Goal: Task Accomplishment & Management: Manage account settings

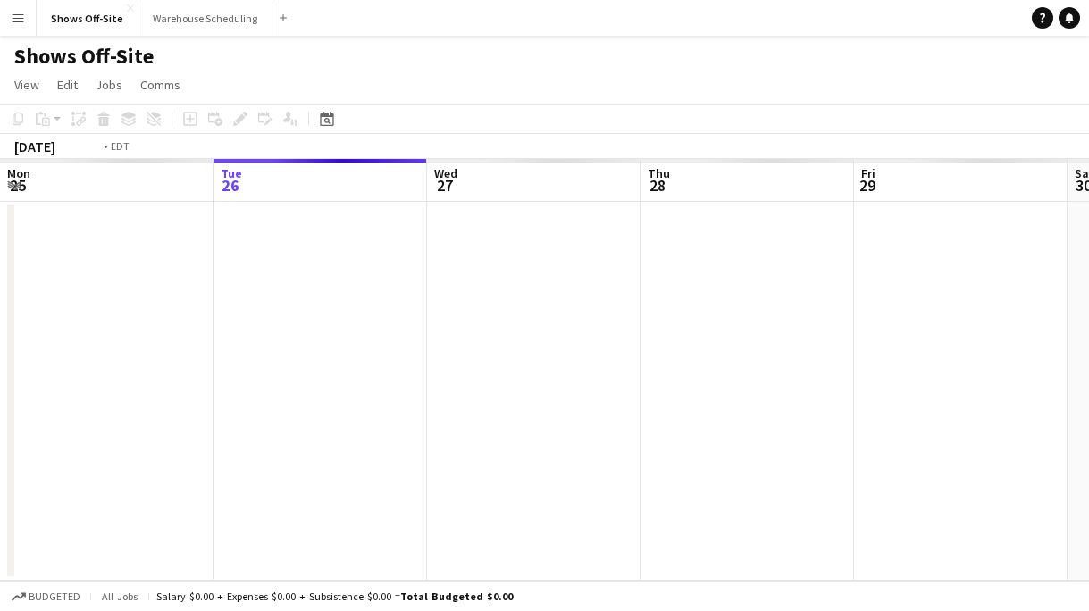
scroll to position [0, 615]
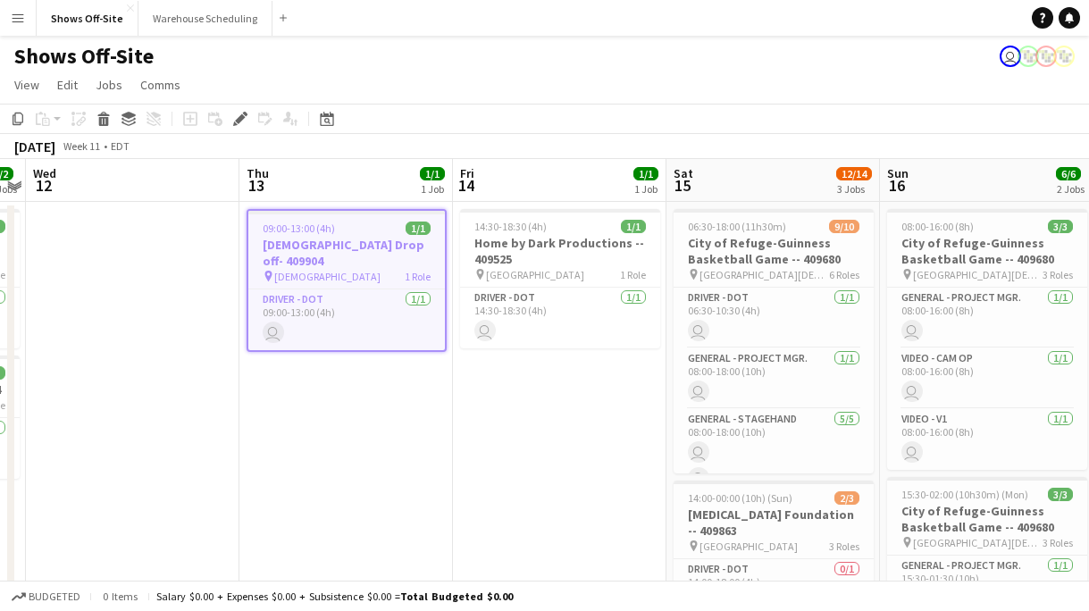
click at [25, 22] on button "Menu" at bounding box center [18, 18] width 36 height 36
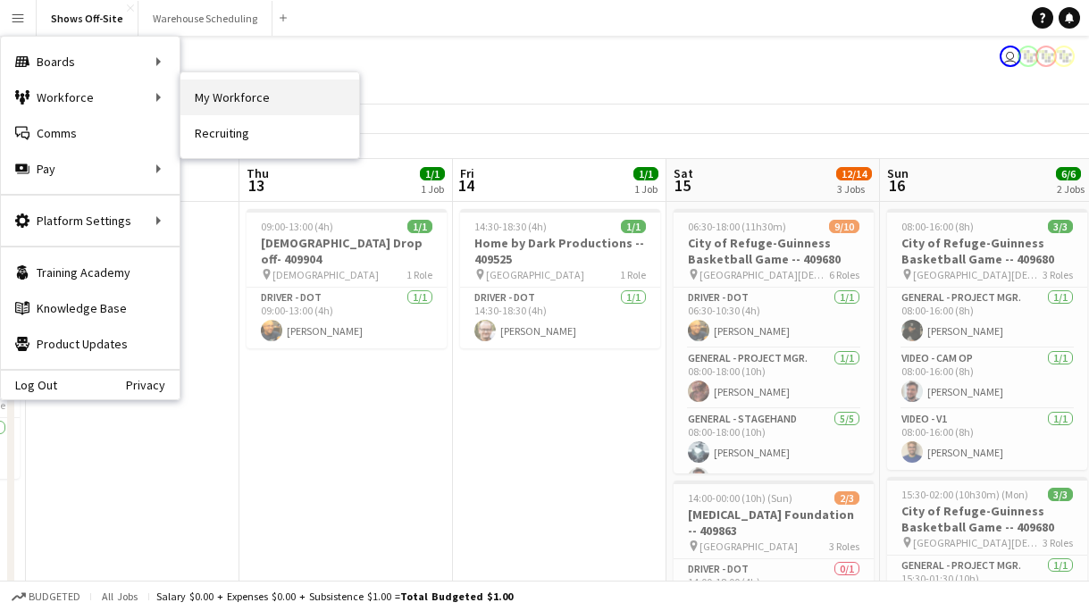
click at [209, 90] on link "My Workforce" at bounding box center [269, 97] width 179 height 36
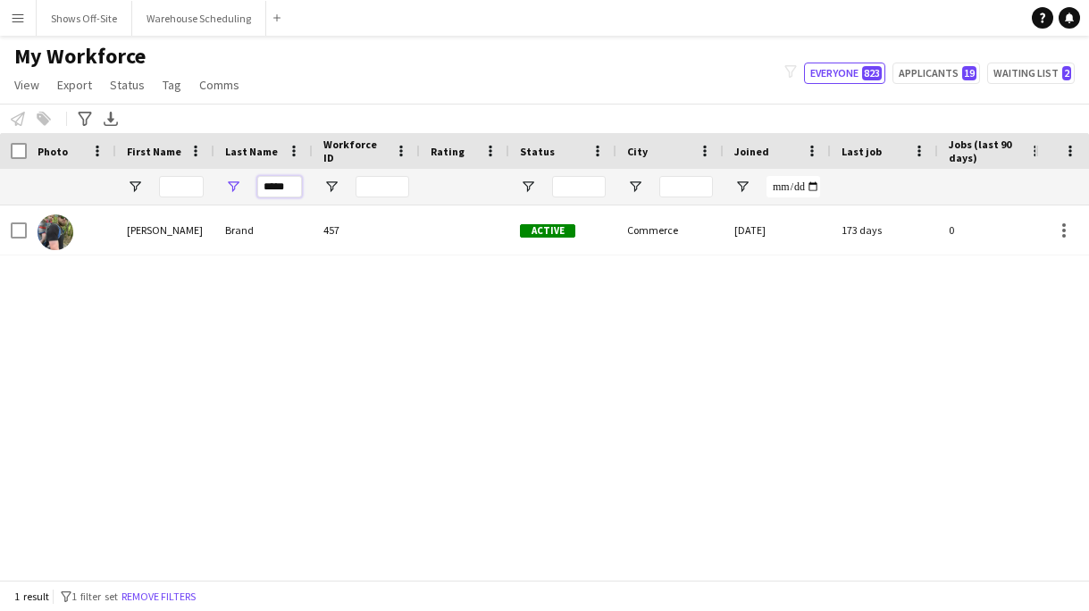
drag, startPoint x: 287, startPoint y: 186, endPoint x: 219, endPoint y: 186, distance: 67.9
click at [230, 186] on div "*****" at bounding box center [263, 187] width 98 height 36
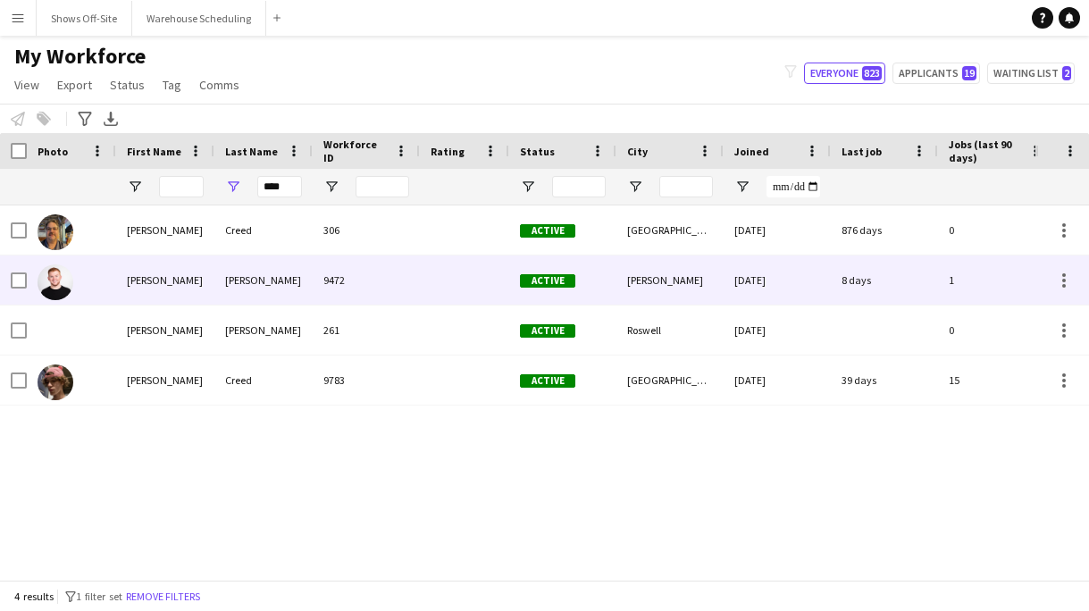
click at [264, 267] on div "Reed" at bounding box center [263, 279] width 98 height 49
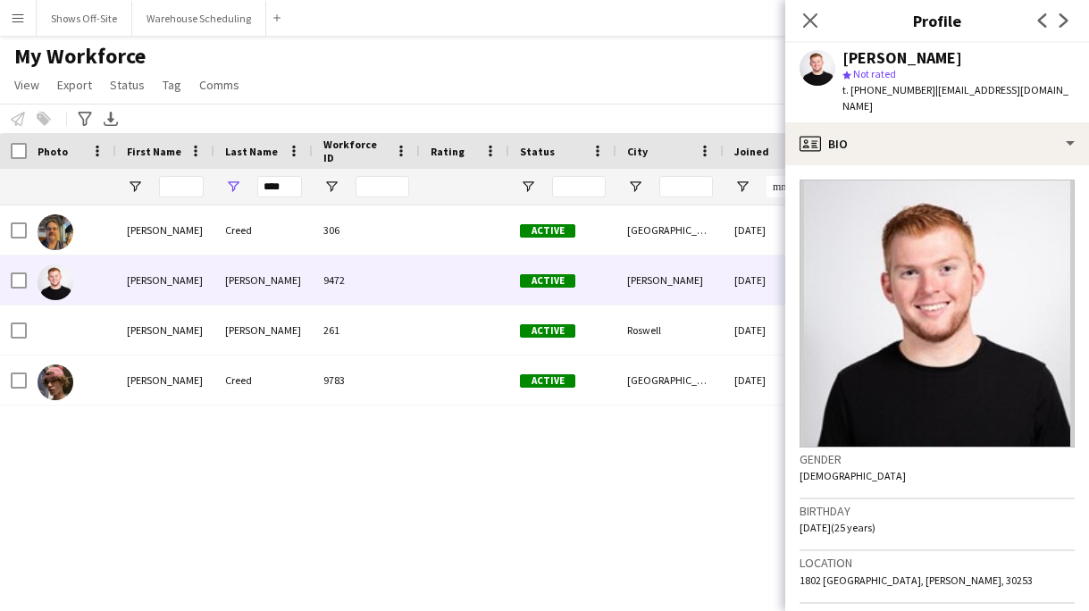
click at [970, 168] on app-crew-profile-bio "Gender Male Birthday 08-10-2000 (25 years) Location 1802 Waterford Landing, McD…" at bounding box center [937, 388] width 304 height 446
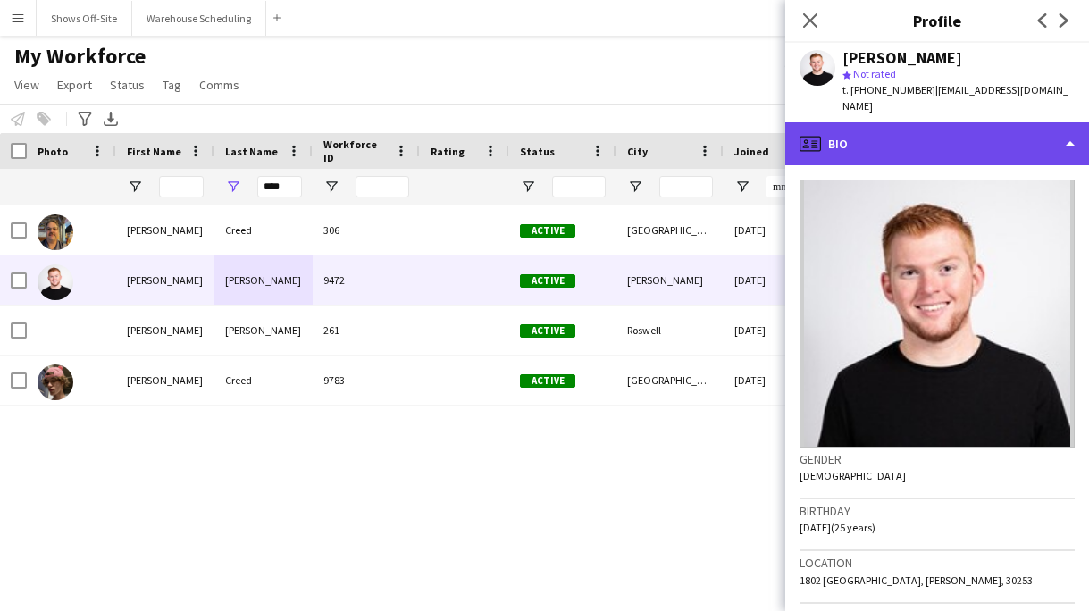
click at [961, 146] on div "profile Bio" at bounding box center [937, 143] width 304 height 43
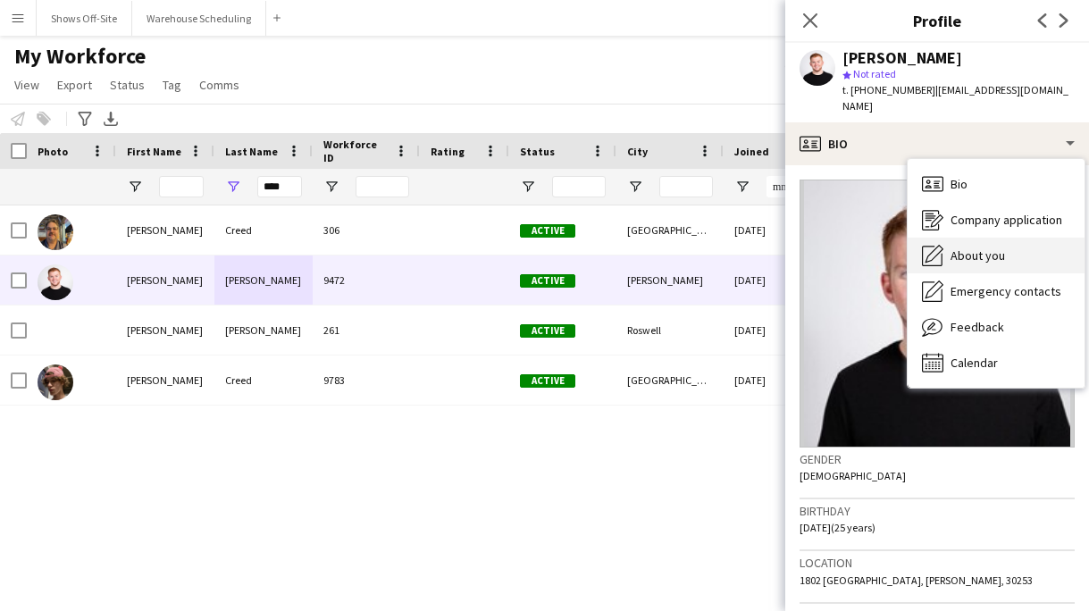
click at [972, 238] on div "About you About you" at bounding box center [996, 256] width 177 height 36
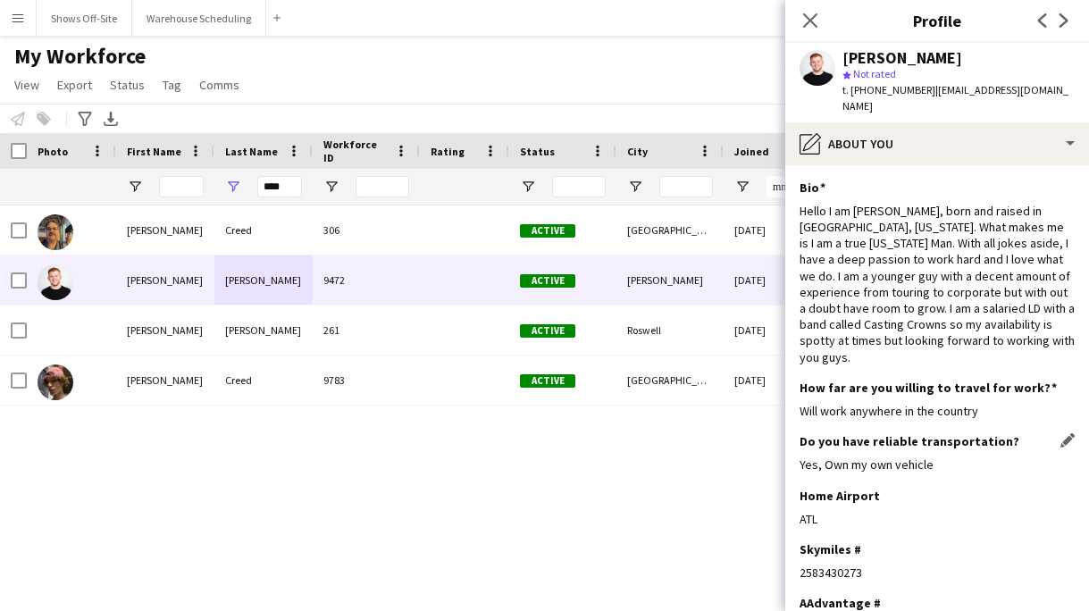
scroll to position [101, 0]
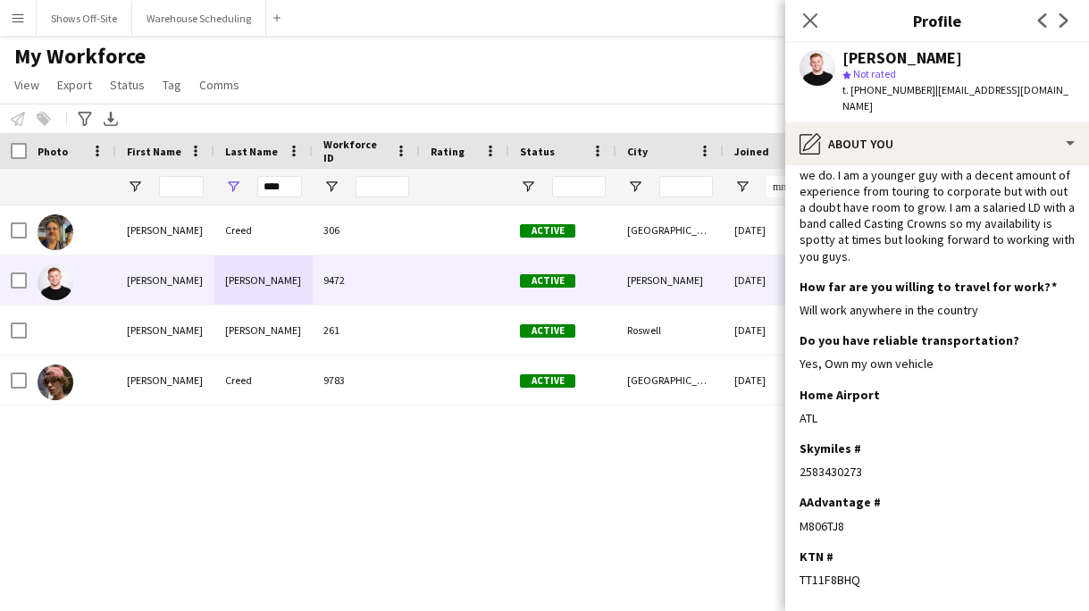
drag, startPoint x: 870, startPoint y: 457, endPoint x: 799, endPoint y: 455, distance: 71.5
click at [799, 455] on app-section-data-types "Bio Edit this field Hello I am Lucas Reed, born and raised in Tampa, Florida. W…" at bounding box center [937, 388] width 304 height 446
copy div "2583430273"
drag, startPoint x: 291, startPoint y: 185, endPoint x: 166, endPoint y: 182, distance: 125.1
click at [168, 184] on div "****" at bounding box center [968, 187] width 1936 height 36
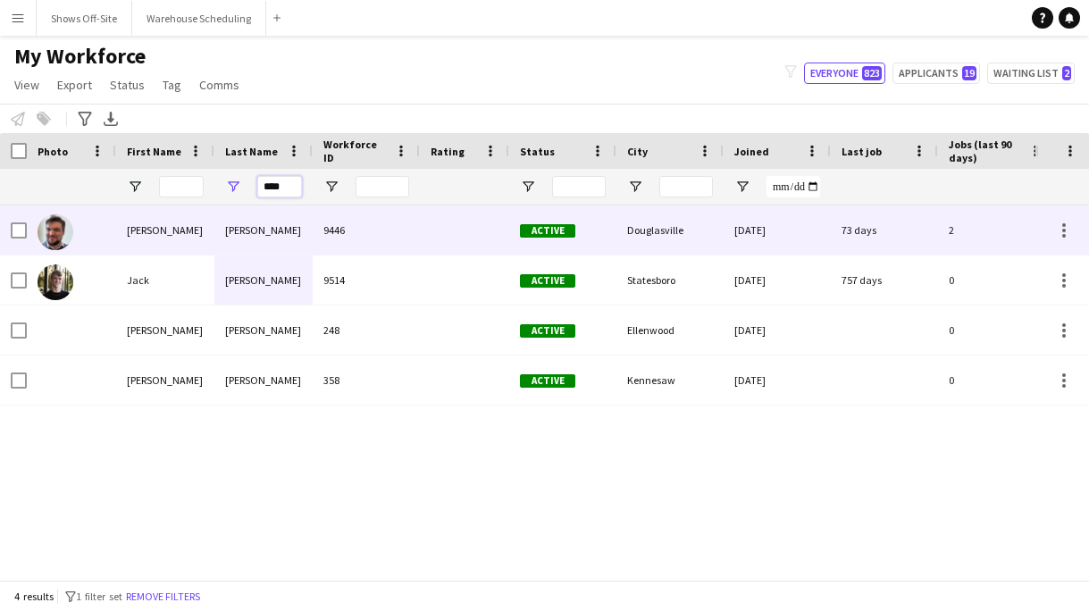
type input "****"
click at [168, 236] on div "[PERSON_NAME]" at bounding box center [165, 229] width 98 height 49
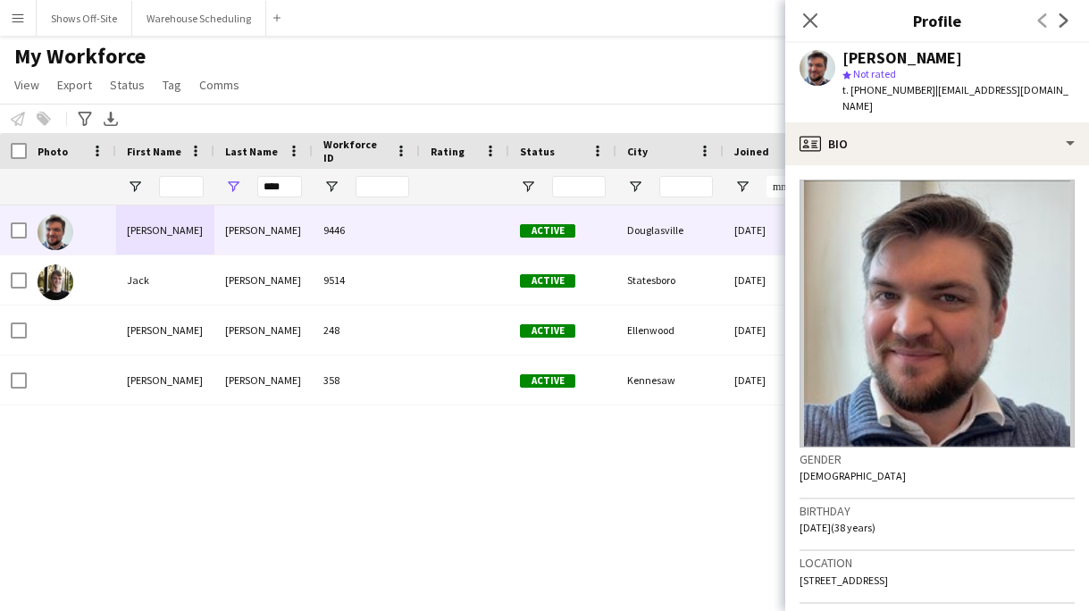
drag, startPoint x: 886, startPoint y: 62, endPoint x: 972, endPoint y: 63, distance: 85.8
click at [973, 63] on div "[PERSON_NAME]" at bounding box center [958, 58] width 232 height 16
copy div "[PERSON_NAME]"
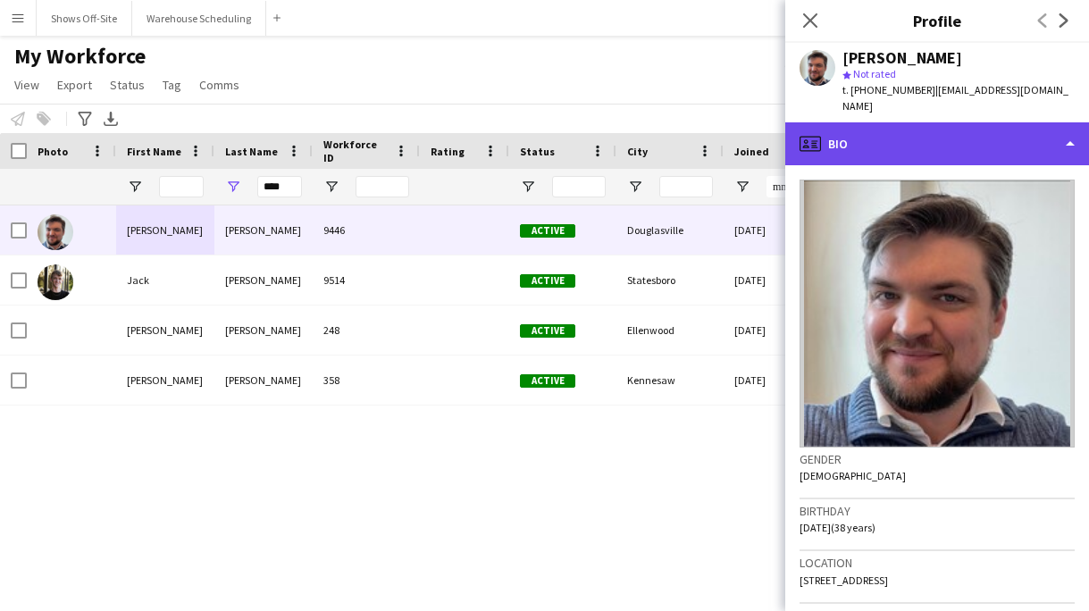
click at [960, 122] on div "profile Bio" at bounding box center [937, 143] width 304 height 43
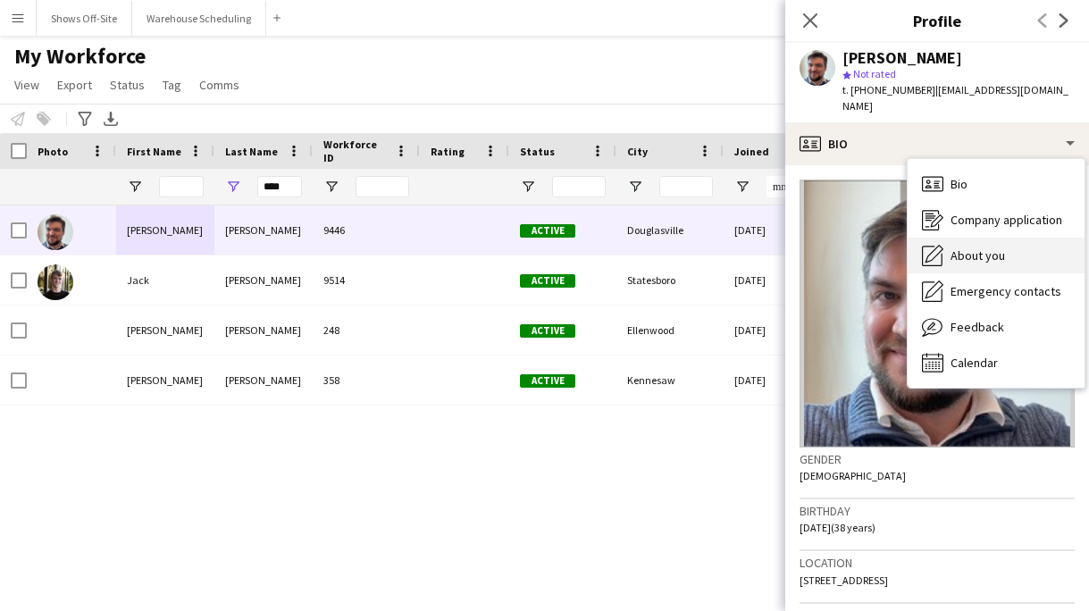
click at [965, 247] on span "About you" at bounding box center [977, 255] width 54 height 16
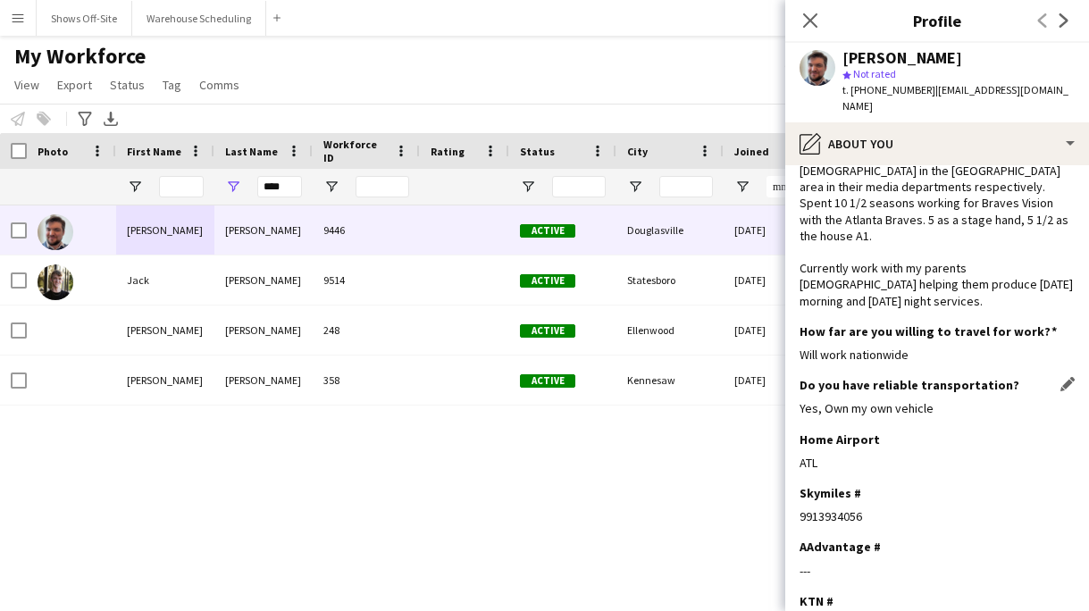
scroll to position [60, 0]
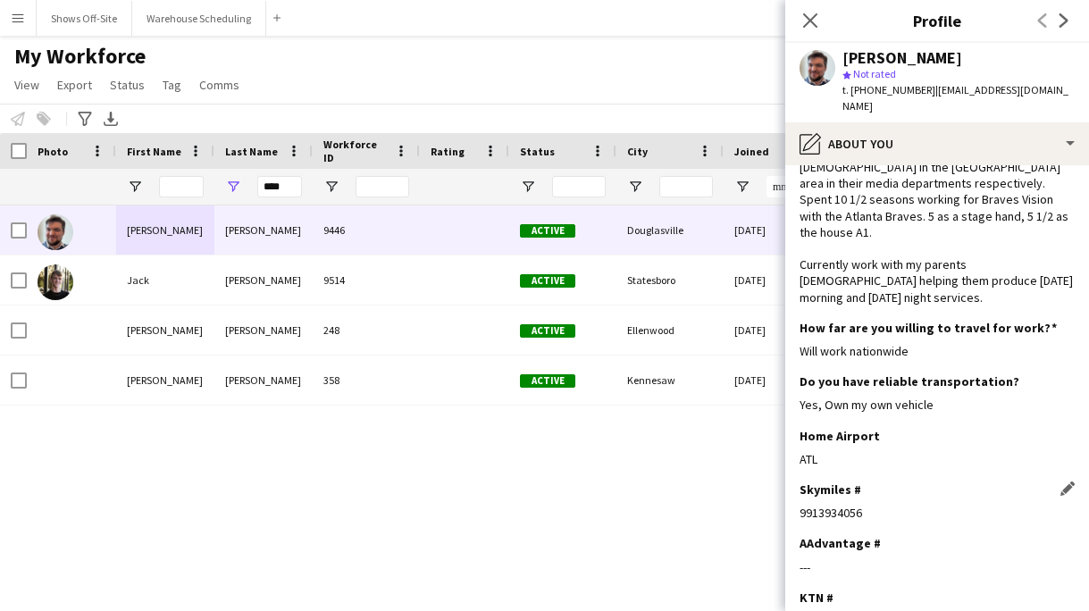
drag, startPoint x: 864, startPoint y: 502, endPoint x: 799, endPoint y: 501, distance: 64.3
click at [799, 505] on div "9913934056" at bounding box center [936, 513] width 275 height 16
copy div "9913934056"
drag, startPoint x: 882, startPoint y: 62, endPoint x: 958, endPoint y: 62, distance: 75.9
click at [958, 62] on div "[PERSON_NAME]" at bounding box center [958, 58] width 232 height 16
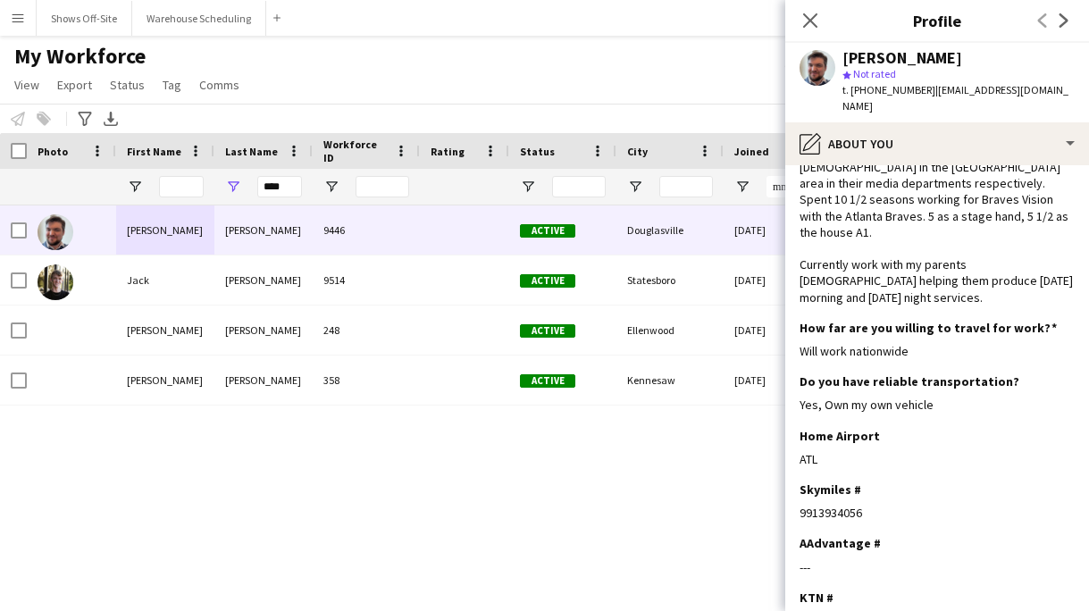
copy div "[PERSON_NAME]"
drag, startPoint x: 862, startPoint y: 497, endPoint x: 792, endPoint y: 494, distance: 69.7
click at [792, 494] on app-section-data-types "Bio Edit this field Audio / Video tech. Worked for various churches in the metr…" at bounding box center [937, 388] width 304 height 446
copy div "9913934056"
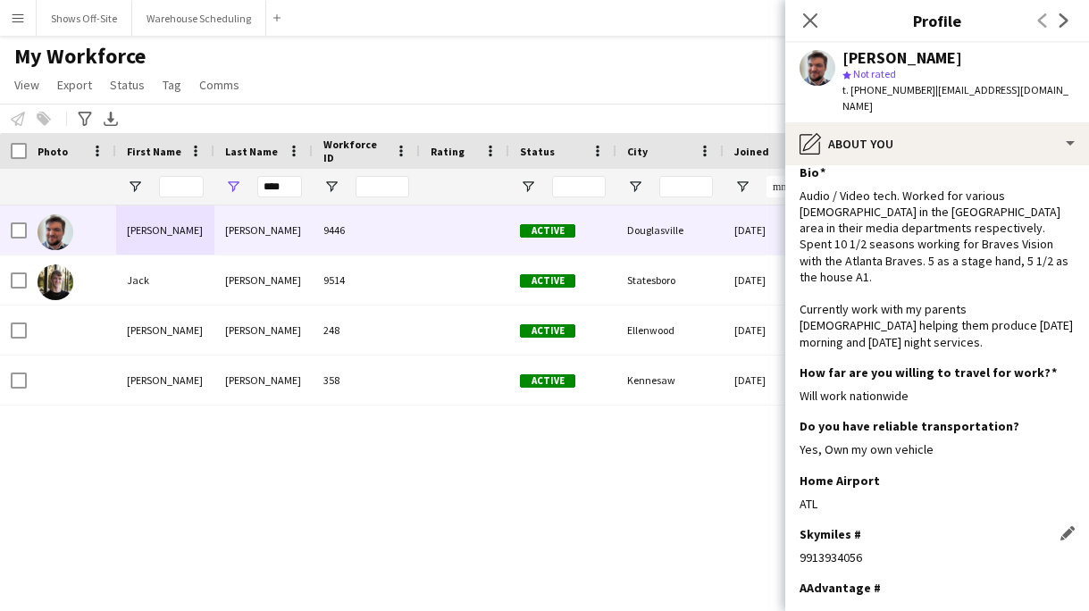
scroll to position [0, 0]
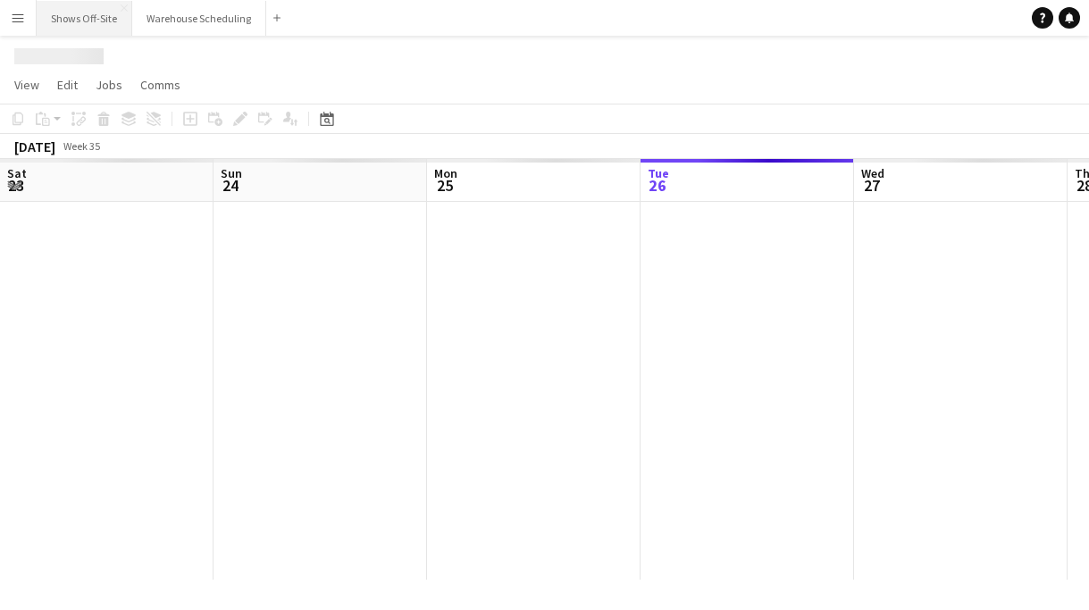
scroll to position [0, 427]
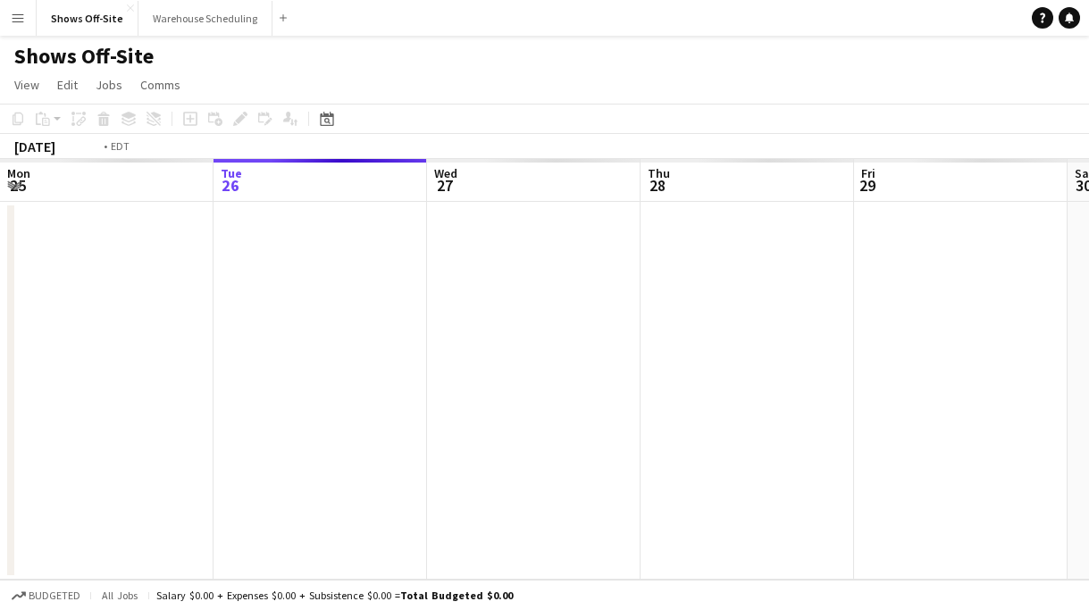
click at [21, 9] on button "Menu" at bounding box center [18, 18] width 36 height 36
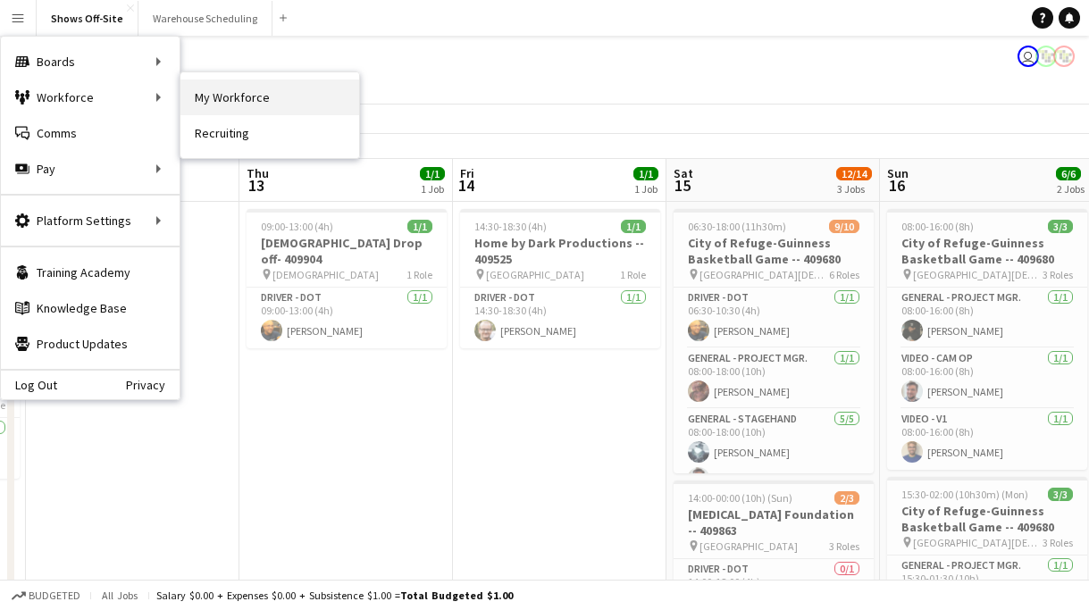
click at [290, 98] on link "My Workforce" at bounding box center [269, 97] width 179 height 36
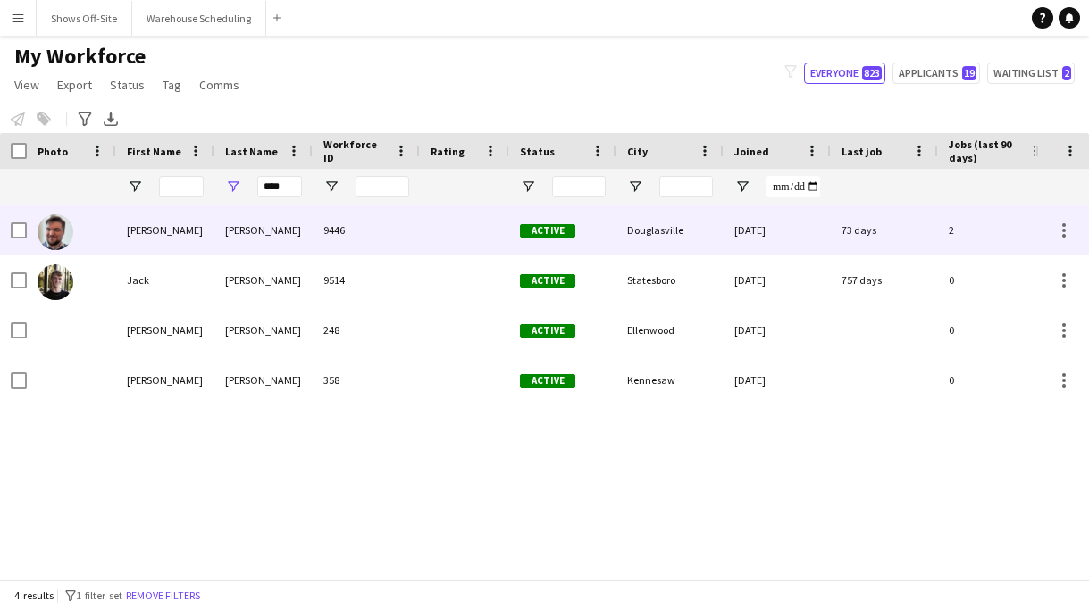
click at [303, 206] on div "[PERSON_NAME]" at bounding box center [263, 229] width 98 height 49
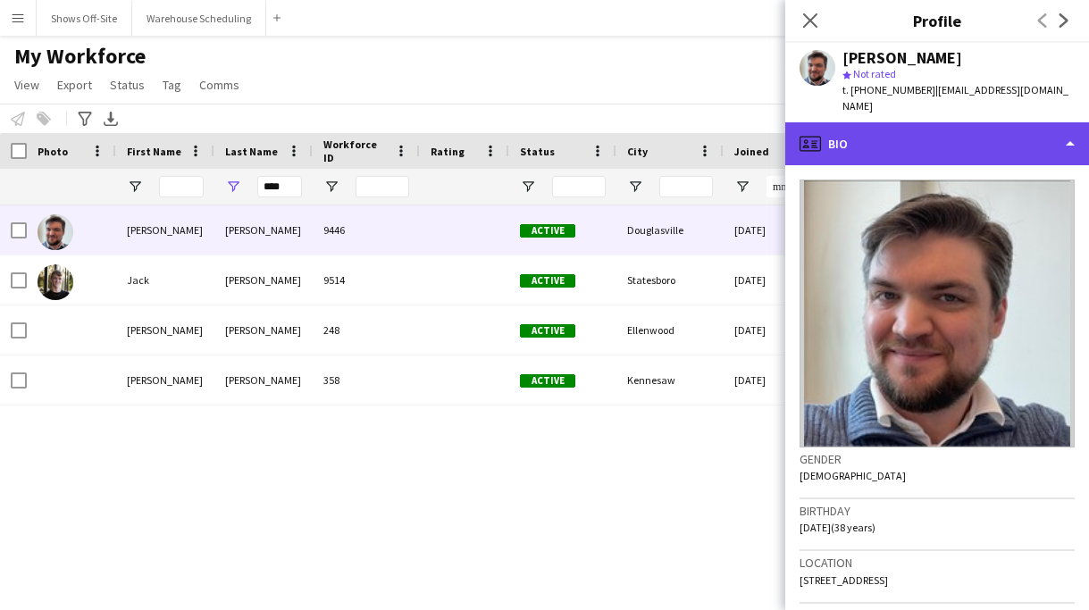
click at [976, 123] on div "profile Bio" at bounding box center [937, 143] width 304 height 43
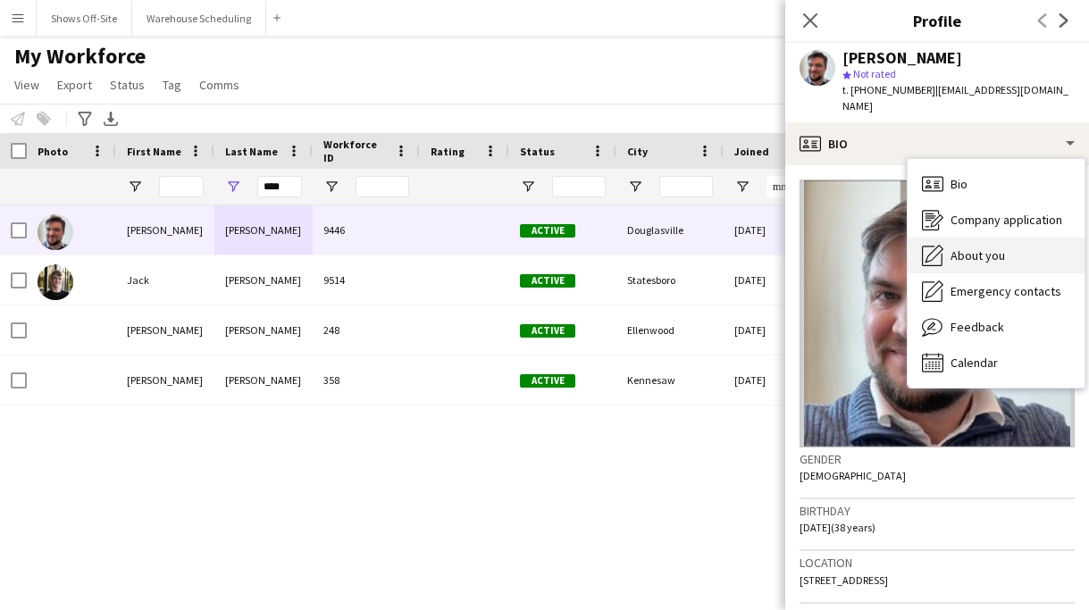
click at [1008, 238] on div "About you About you" at bounding box center [996, 256] width 177 height 36
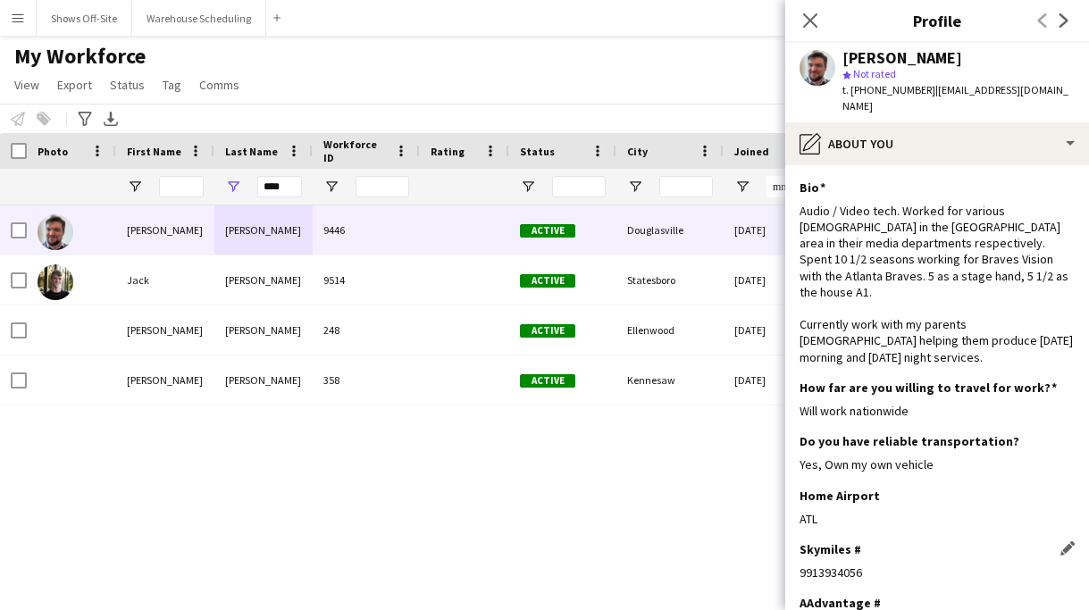
drag, startPoint x: 864, startPoint y: 556, endPoint x: 799, endPoint y: 555, distance: 65.2
click at [799, 565] on div "9913934056" at bounding box center [936, 573] width 275 height 16
copy div "9913934056"
drag, startPoint x: 291, startPoint y: 185, endPoint x: 225, endPoint y: 185, distance: 66.1
click at [225, 185] on div "****" at bounding box center [263, 187] width 98 height 36
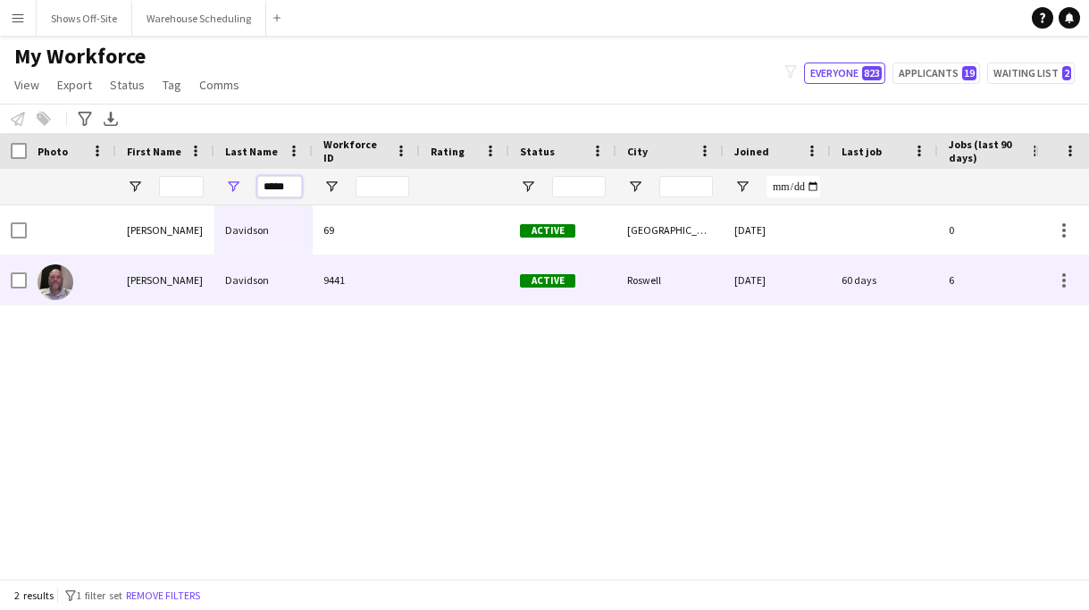
type input "*****"
click at [247, 294] on div "Davidson" at bounding box center [263, 279] width 98 height 49
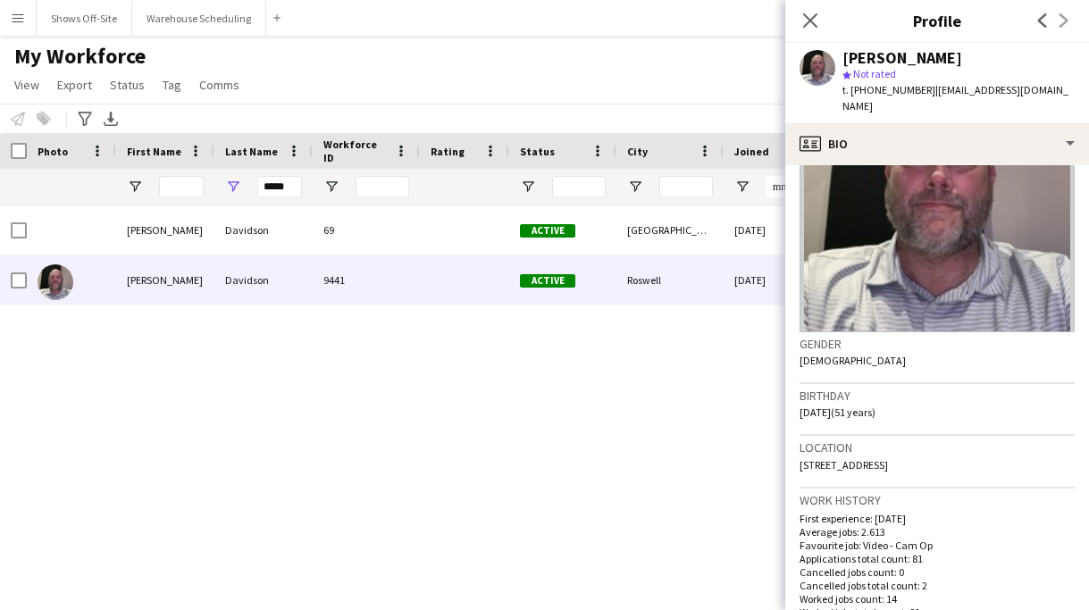
scroll to position [144, 0]
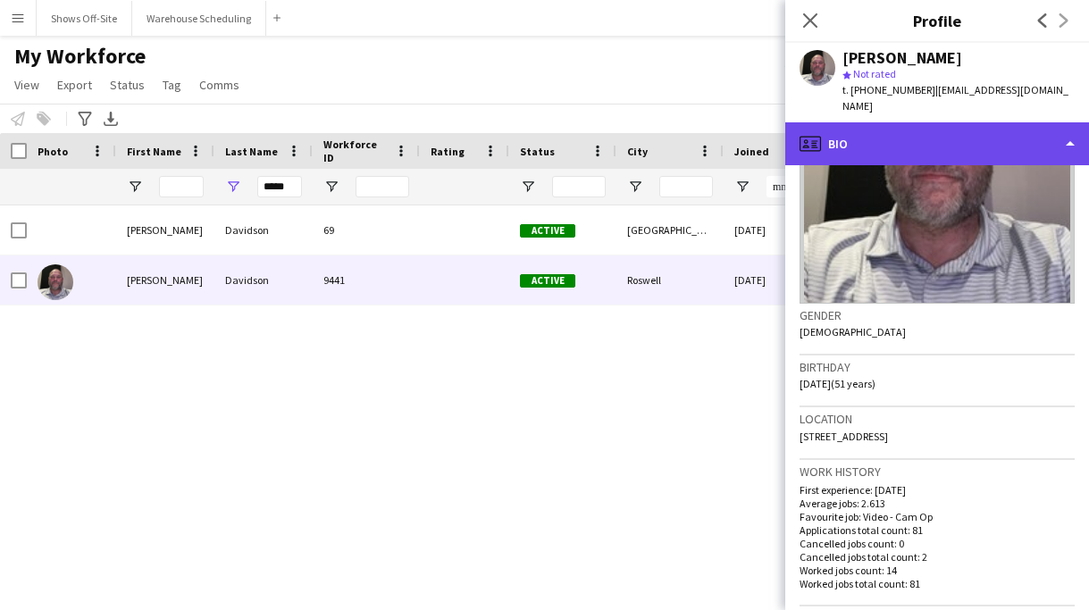
click at [903, 136] on div "profile Bio" at bounding box center [937, 143] width 304 height 43
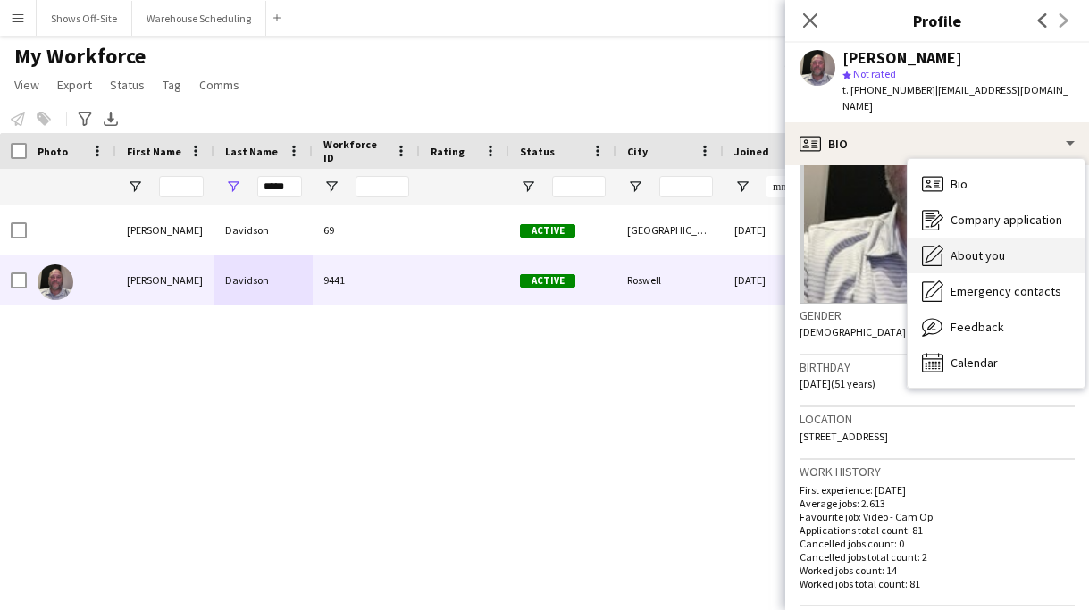
click at [947, 238] on div "About you About you" at bounding box center [996, 256] width 177 height 36
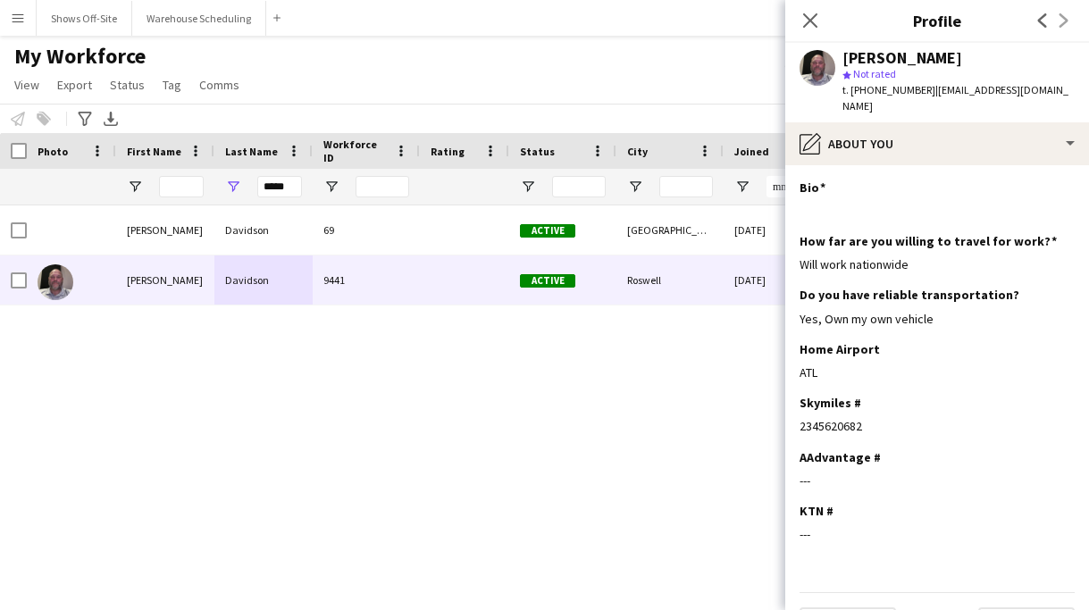
drag, startPoint x: 865, startPoint y: 411, endPoint x: 788, endPoint y: 412, distance: 76.8
click at [787, 411] on app-section-data-types "Bio Edit this field How far are you willing to travel for work? Edit this field…" at bounding box center [937, 387] width 304 height 445
copy div "2345620682"
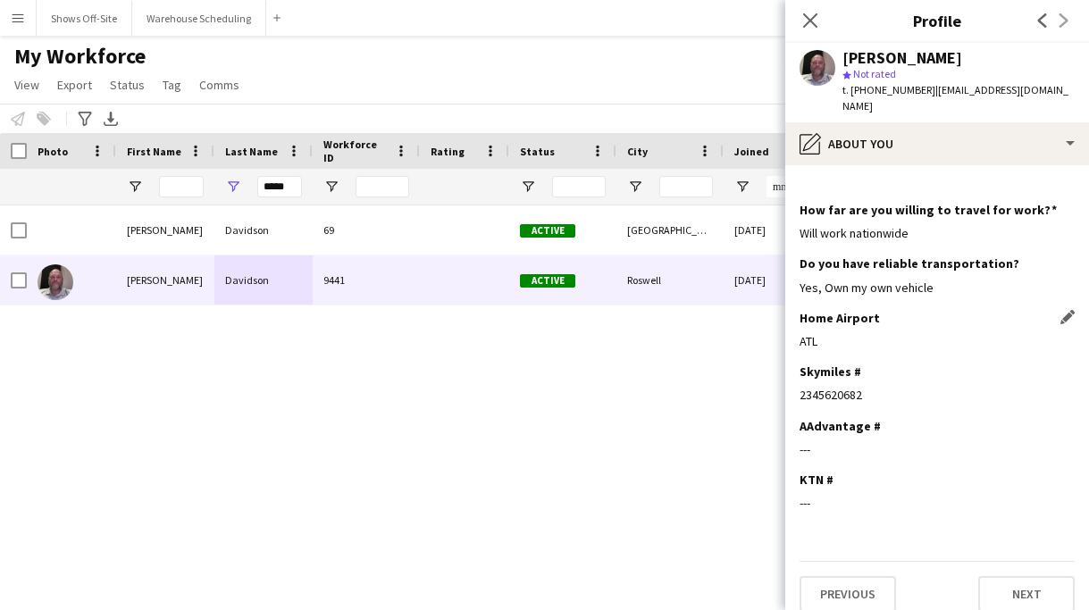
scroll to position [0, 0]
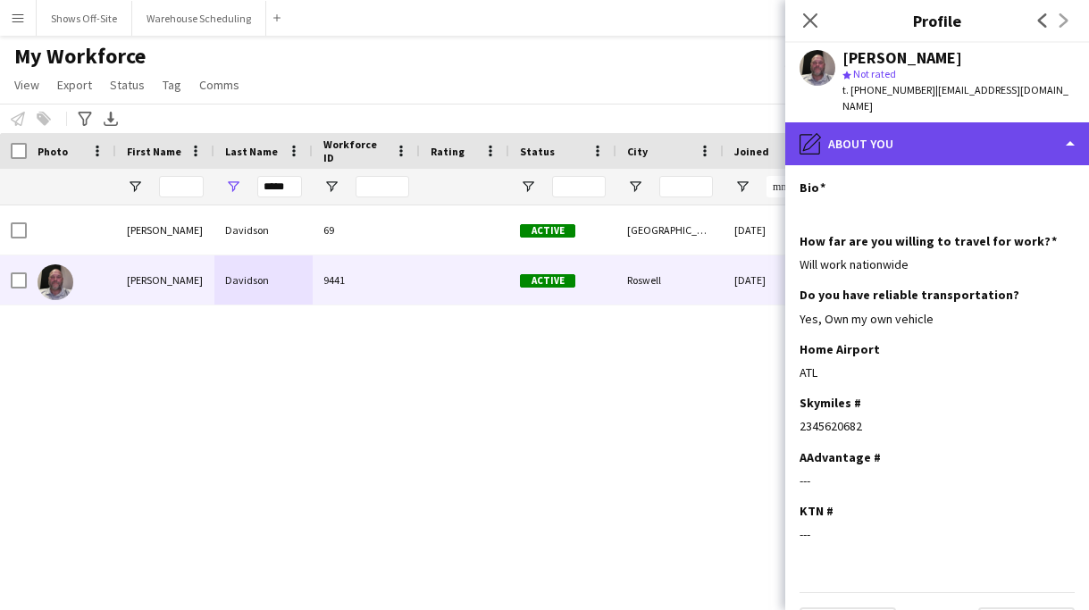
click at [891, 122] on div "pencil4 About you" at bounding box center [937, 143] width 304 height 43
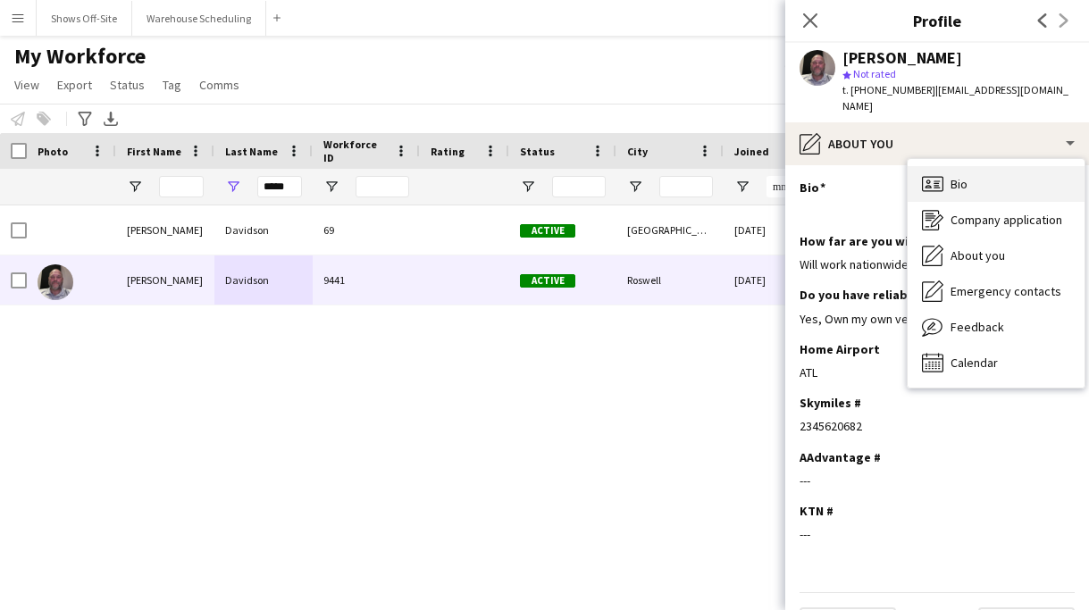
click at [939, 173] on icon "Bio" at bounding box center [932, 183] width 21 height 21
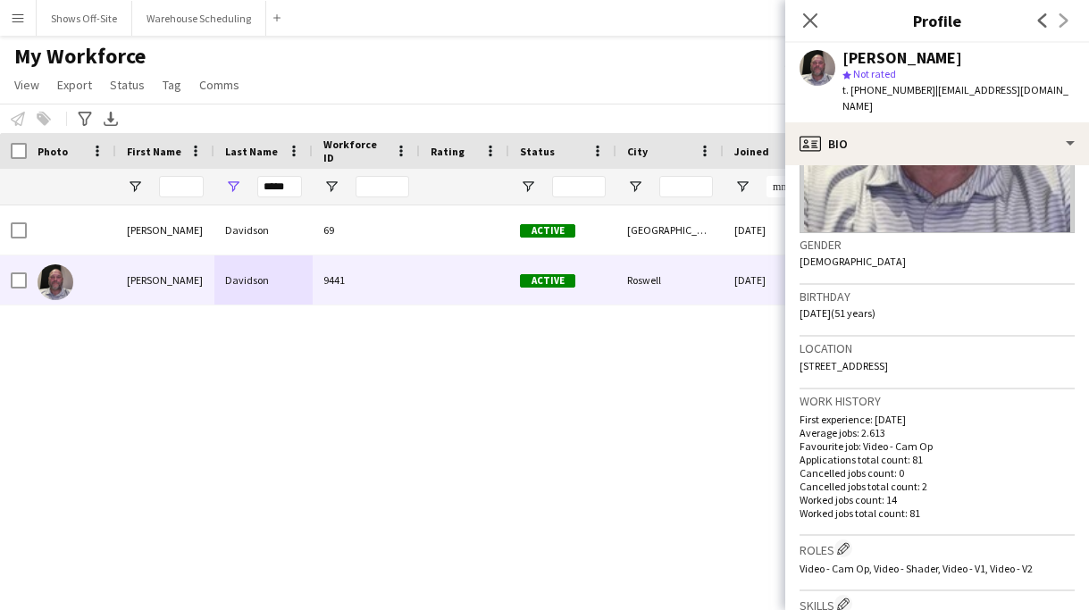
scroll to position [223, 0]
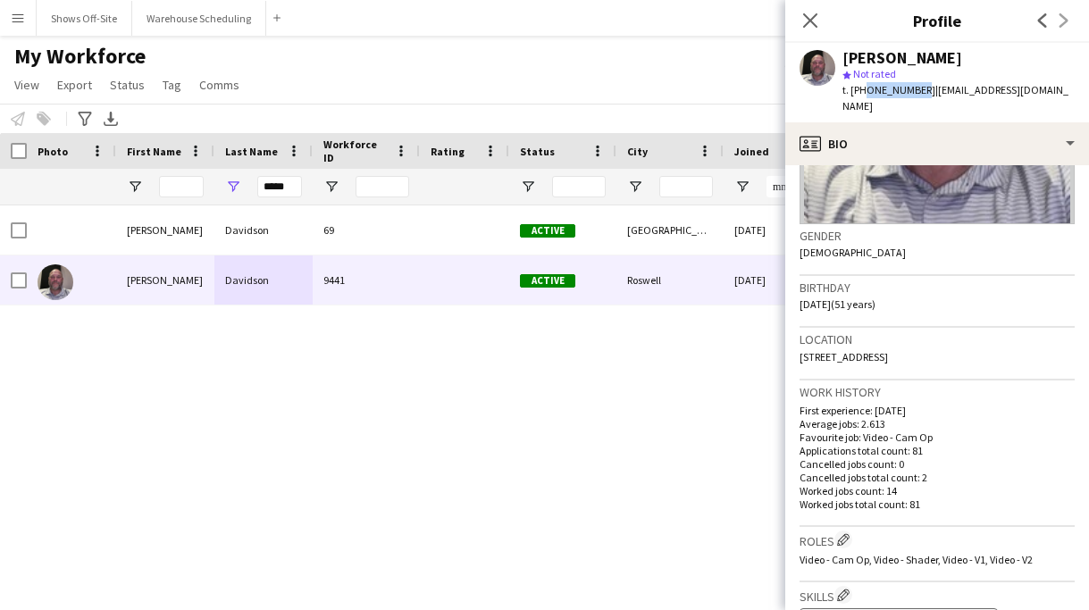
drag, startPoint x: 863, startPoint y: 90, endPoint x: 914, endPoint y: 90, distance: 50.9
click at [914, 90] on span "t. [PHONE_NUMBER]" at bounding box center [888, 89] width 93 height 13
copy span "4044281536"
click at [99, 28] on button "Shows Off-Site Close" at bounding box center [85, 18] width 96 height 35
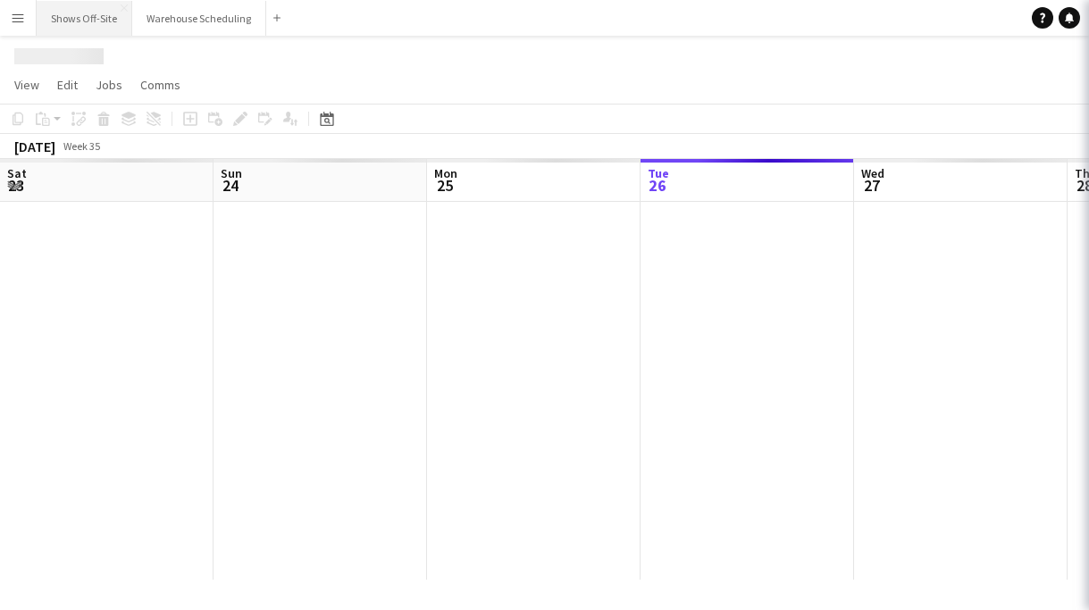
scroll to position [0, 427]
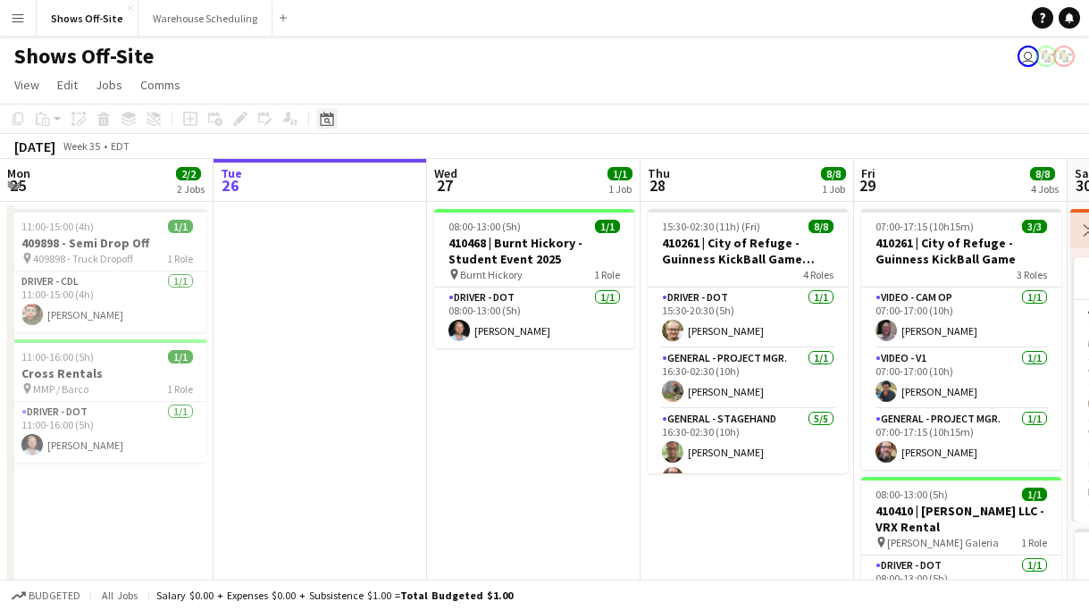
click at [330, 113] on icon at bounding box center [326, 119] width 13 height 14
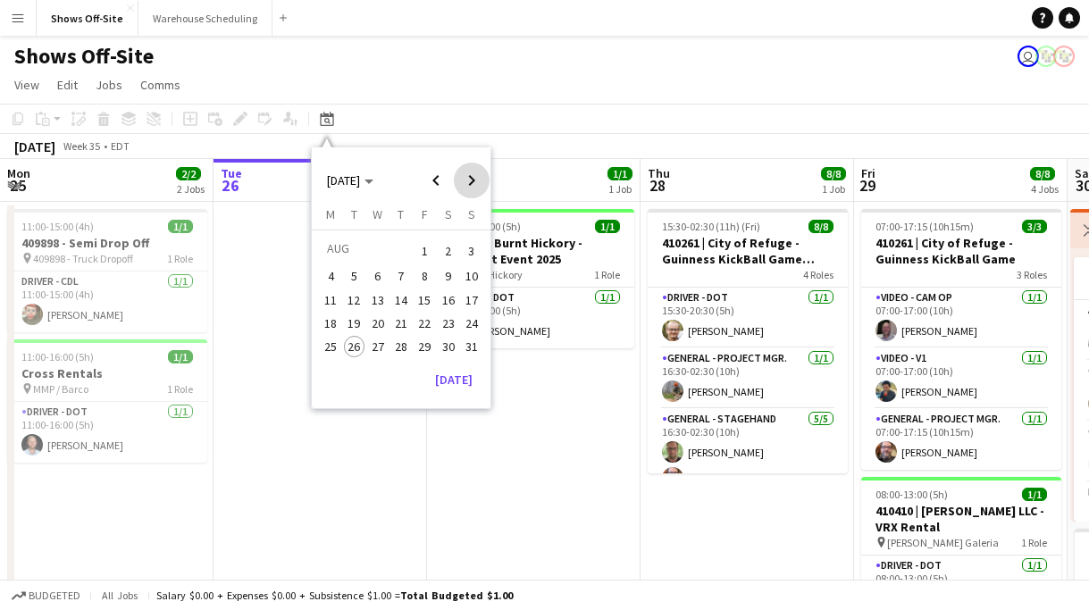
click at [480, 185] on span "Next month" at bounding box center [472, 181] width 36 height 36
click at [419, 346] on span "26" at bounding box center [424, 341] width 21 height 21
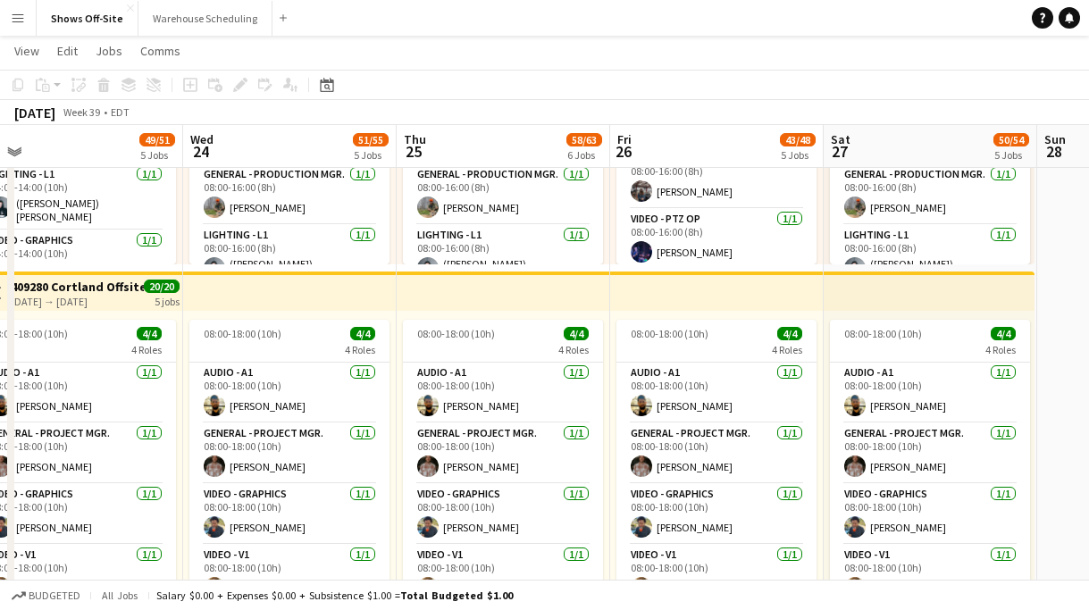
scroll to position [0, 660]
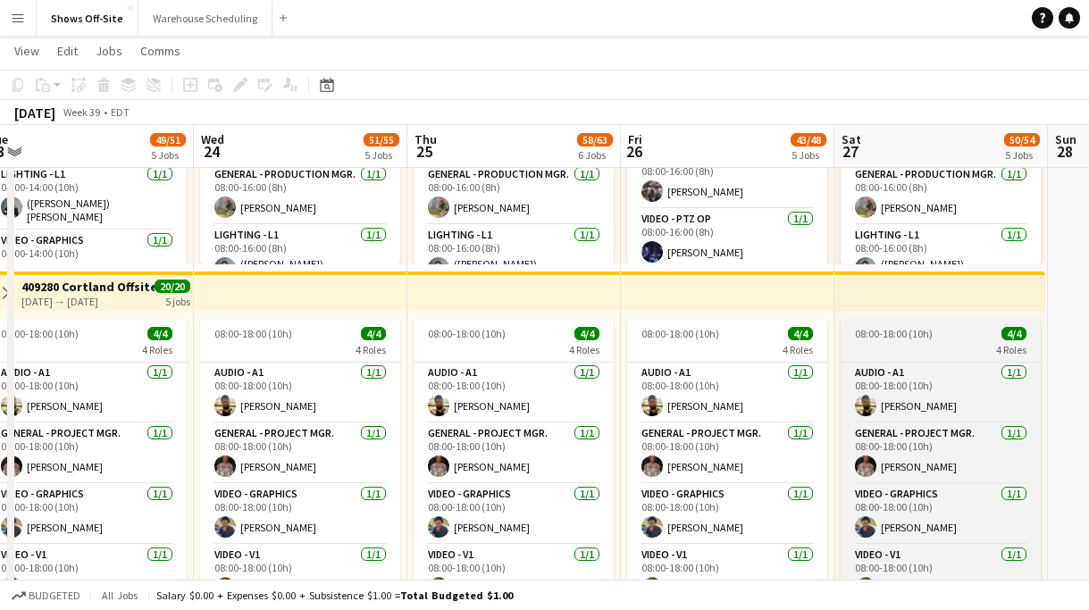
click at [910, 330] on span "08:00-18:00 (10h)" at bounding box center [894, 333] width 78 height 13
